Goal: Find specific fact: Find contact information

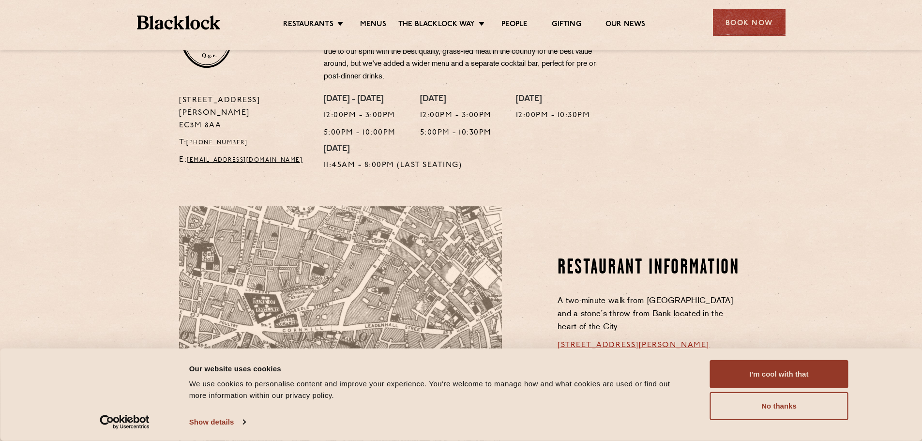
scroll to position [595, 0]
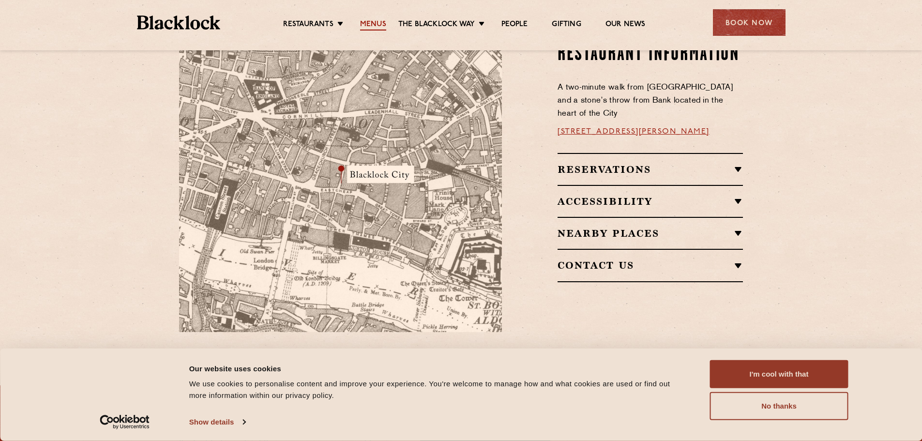
click at [370, 27] on link "Menus" at bounding box center [373, 25] width 26 height 11
drag, startPoint x: 707, startPoint y: 119, endPoint x: 556, endPoint y: 136, distance: 151.4
click at [556, 136] on div "Restaurant Information A two-minute walk from Monument tube station and a stone…" at bounding box center [629, 162] width 241 height 340
copy link "13 Philpot Ln, London EC3M 8AA"
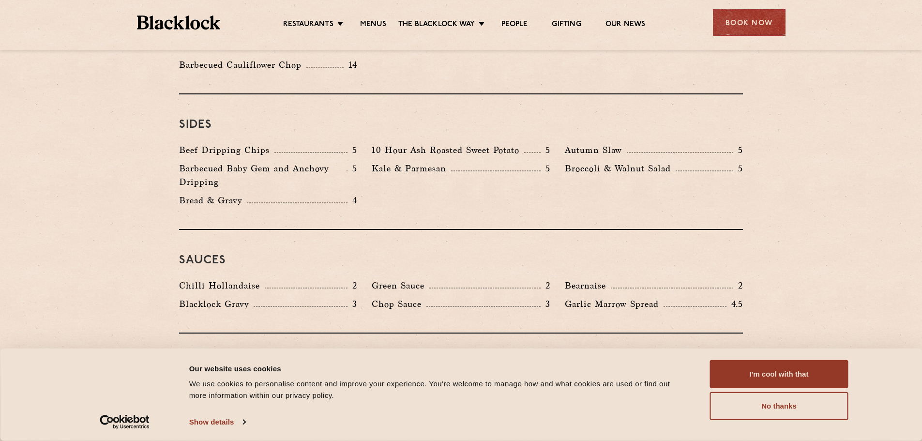
scroll to position [1646, 0]
